Goal: Use online tool/utility: Use online tool/utility

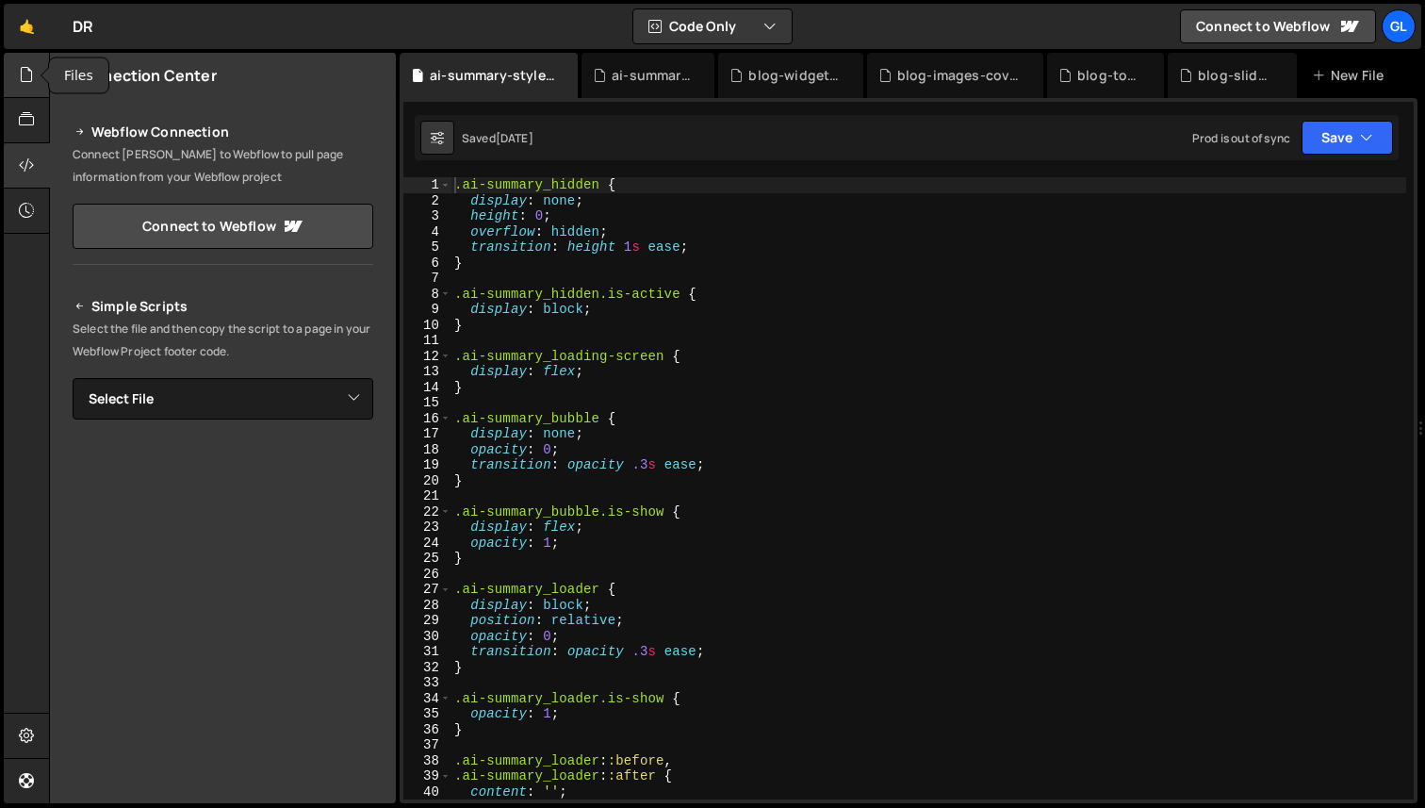
click at [26, 83] on icon at bounding box center [26, 74] width 15 height 21
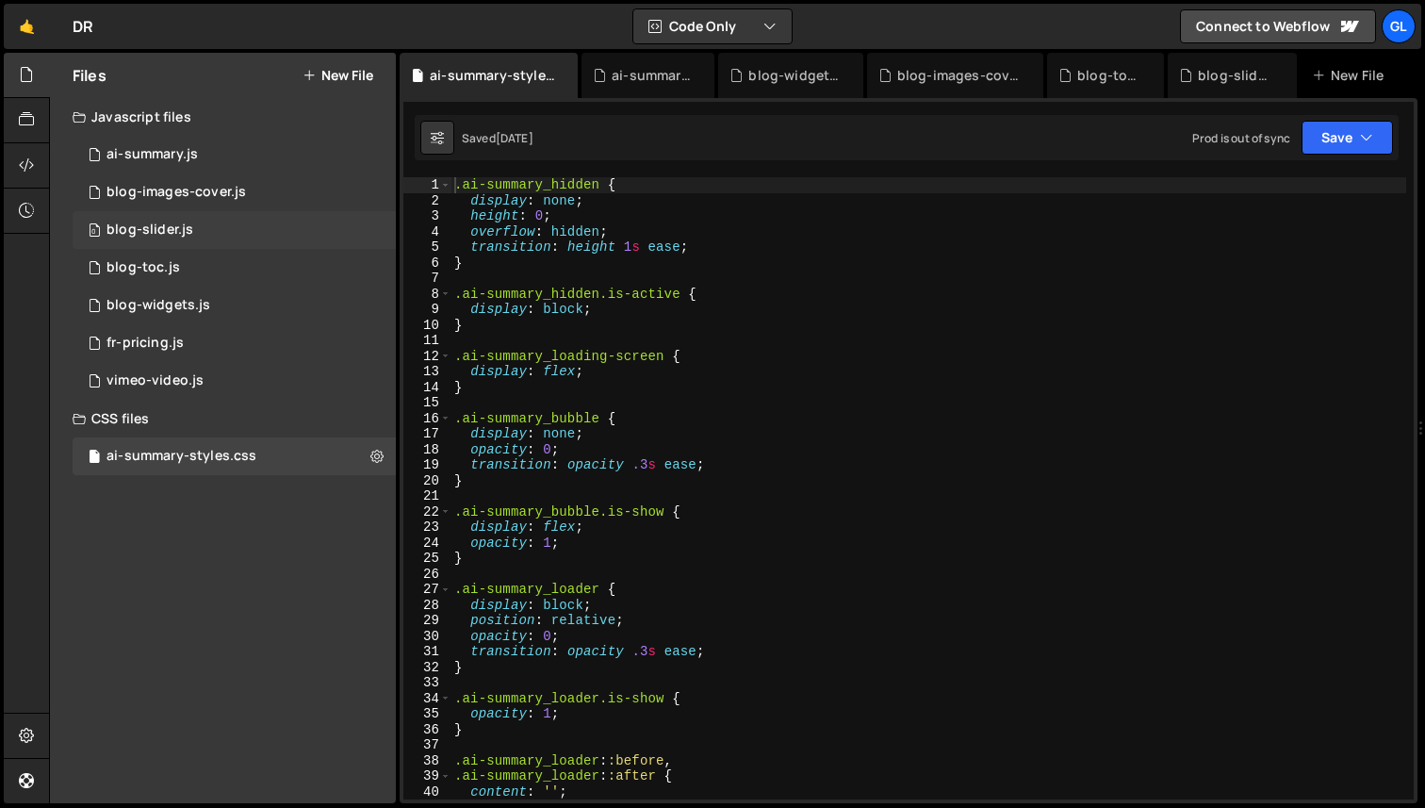
click at [165, 219] on div "0 blog-slider.js 0" at bounding box center [234, 230] width 323 height 38
click at [207, 228] on div "0 blog-slider.js 0" at bounding box center [234, 230] width 323 height 38
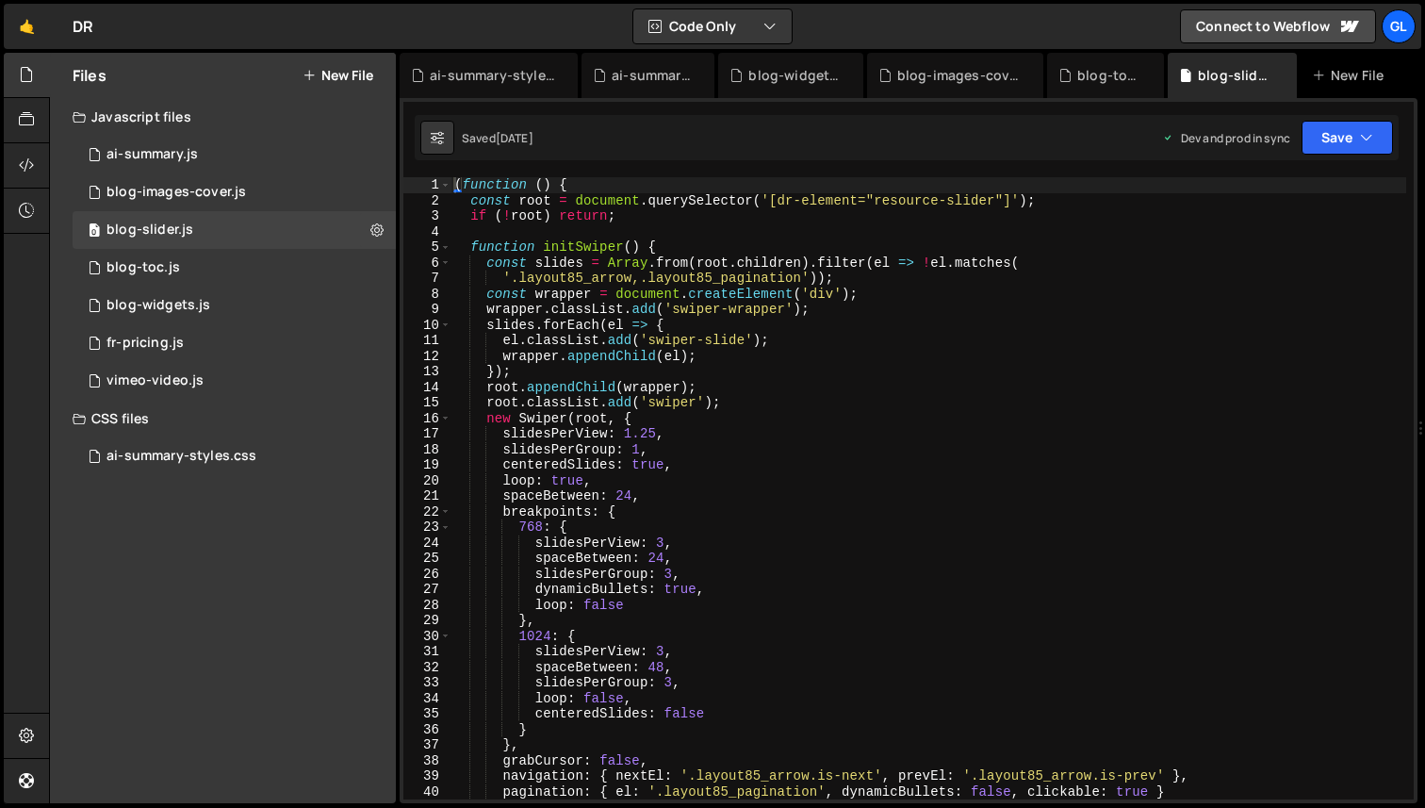
type textarea "wrapper.classList.add('swiper-wrapper');"
click at [646, 305] on div "( function ( ) { const root = document . querySelector ( '[dr-element="resource…" at bounding box center [929, 503] width 956 height 653
